Goal: Transaction & Acquisition: Download file/media

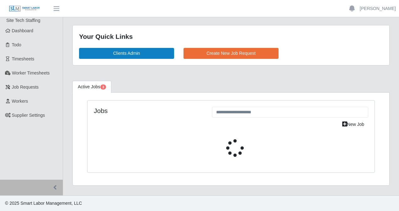
select select "****"
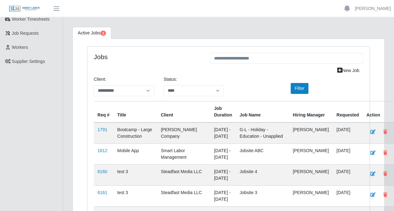
scroll to position [63, 0]
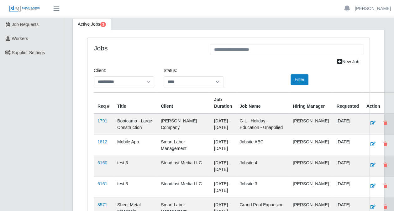
click at [176, 120] on td "[PERSON_NAME] Company" at bounding box center [183, 124] width 53 height 21
click at [100, 120] on link "1791" at bounding box center [103, 121] width 10 height 5
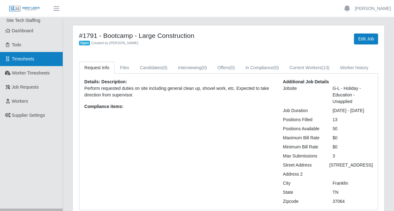
click at [34, 57] on link "Timesheets" at bounding box center [31, 59] width 63 height 14
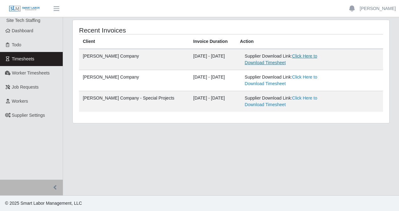
click at [260, 61] on link "Click Here to Download Timesheet" at bounding box center [281, 60] width 72 height 12
click at [269, 84] on link "Click Here to Download Timesheet" at bounding box center [281, 81] width 72 height 12
